Goal: Use online tool/utility

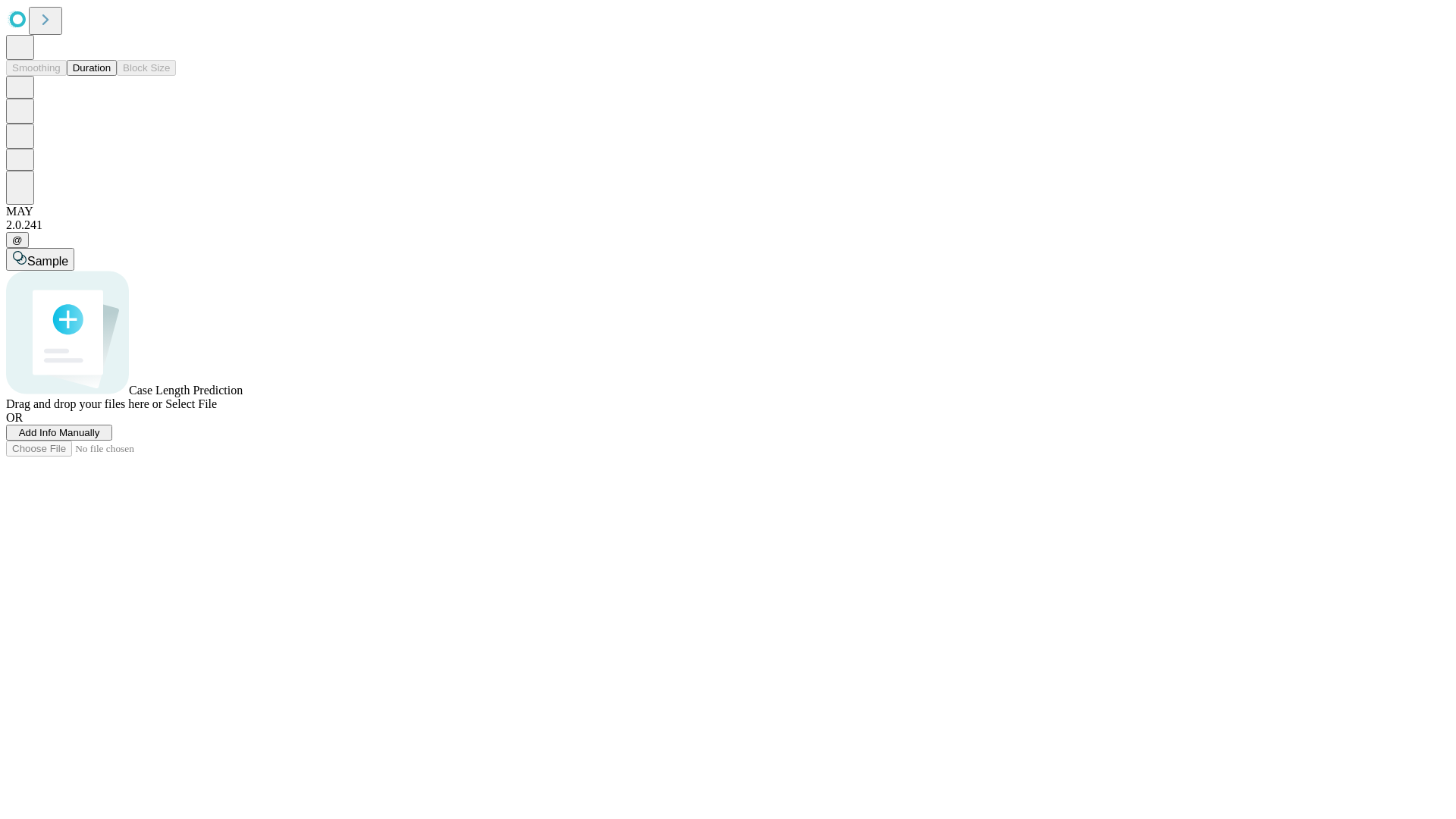
click at [111, 76] on button "Duration" at bounding box center [91, 68] width 50 height 16
click at [217, 411] on span "Select File" at bounding box center [190, 403] width 52 height 13
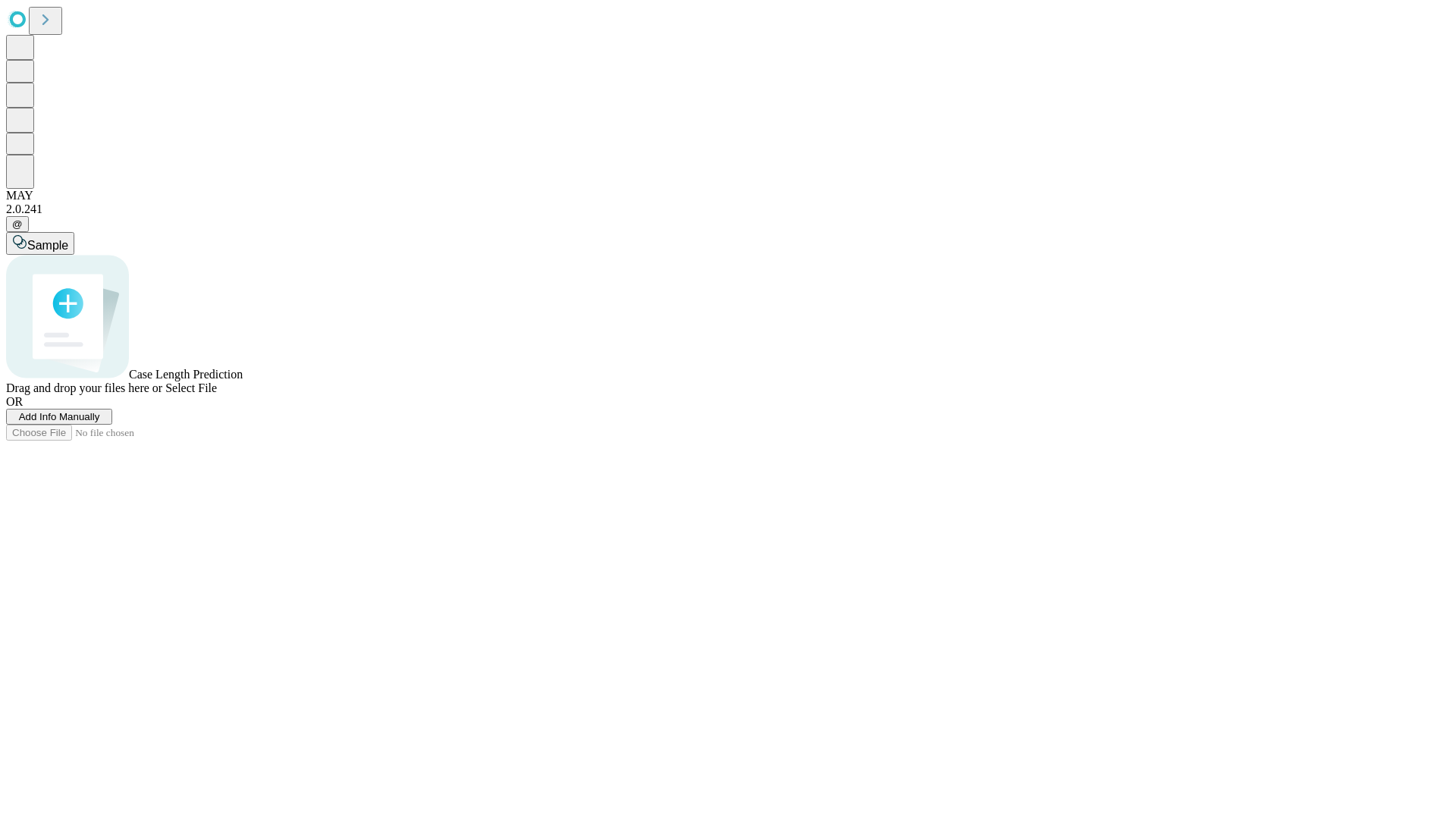
click at [217, 395] on span "Select File" at bounding box center [190, 388] width 52 height 13
